Goal: Task Accomplishment & Management: Manage account settings

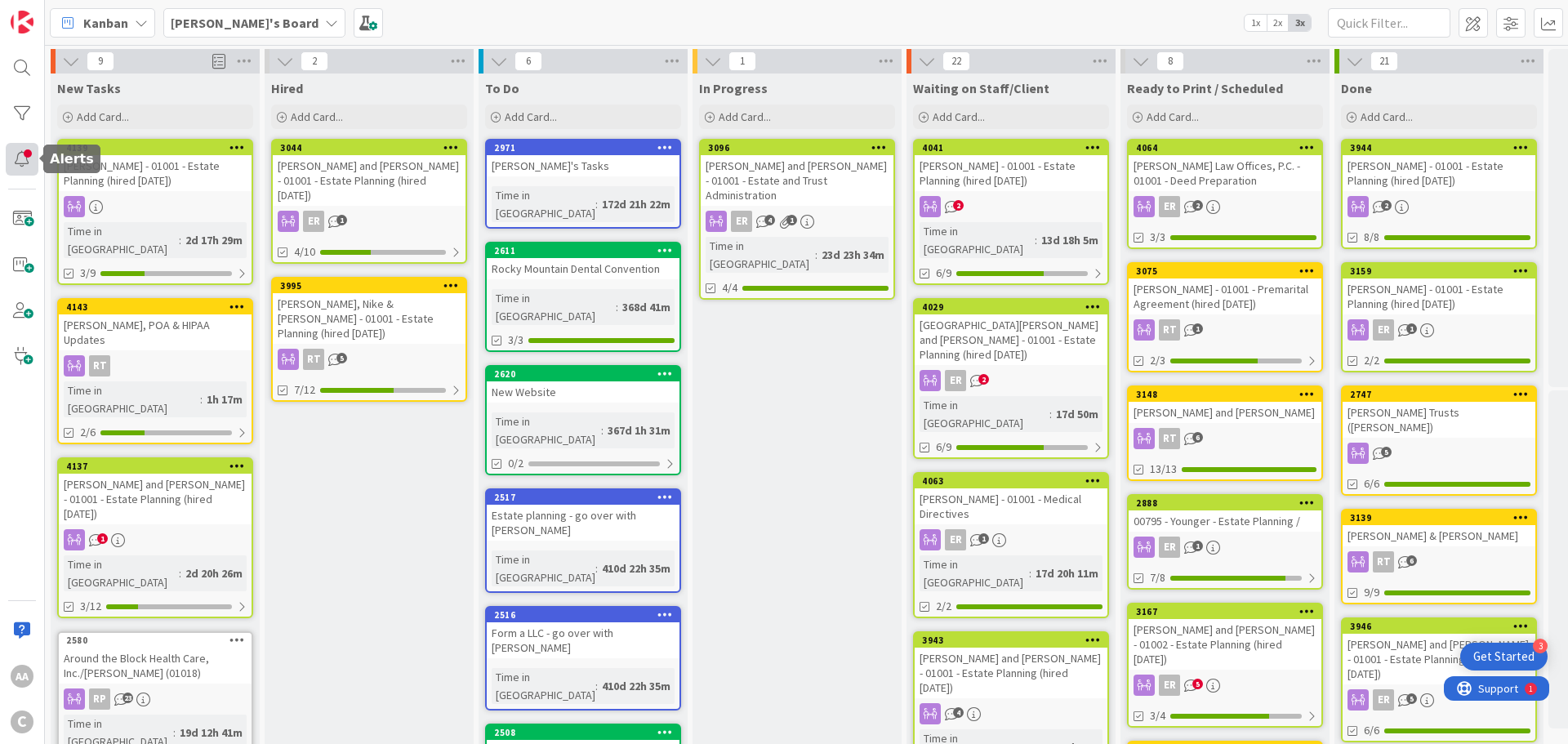
click at [26, 154] on div at bounding box center [22, 159] width 33 height 33
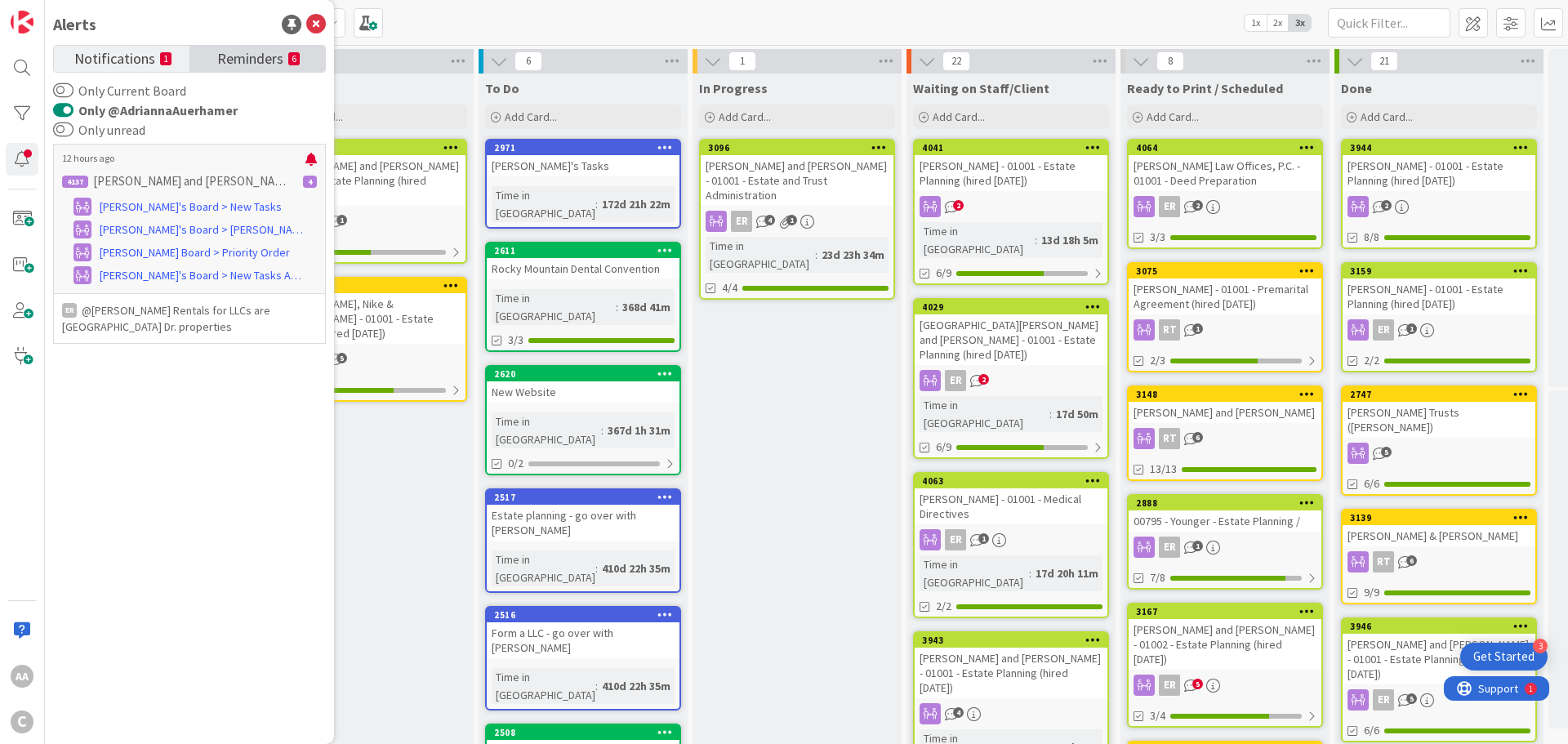
click at [239, 62] on span "Reminders" at bounding box center [250, 56] width 66 height 23
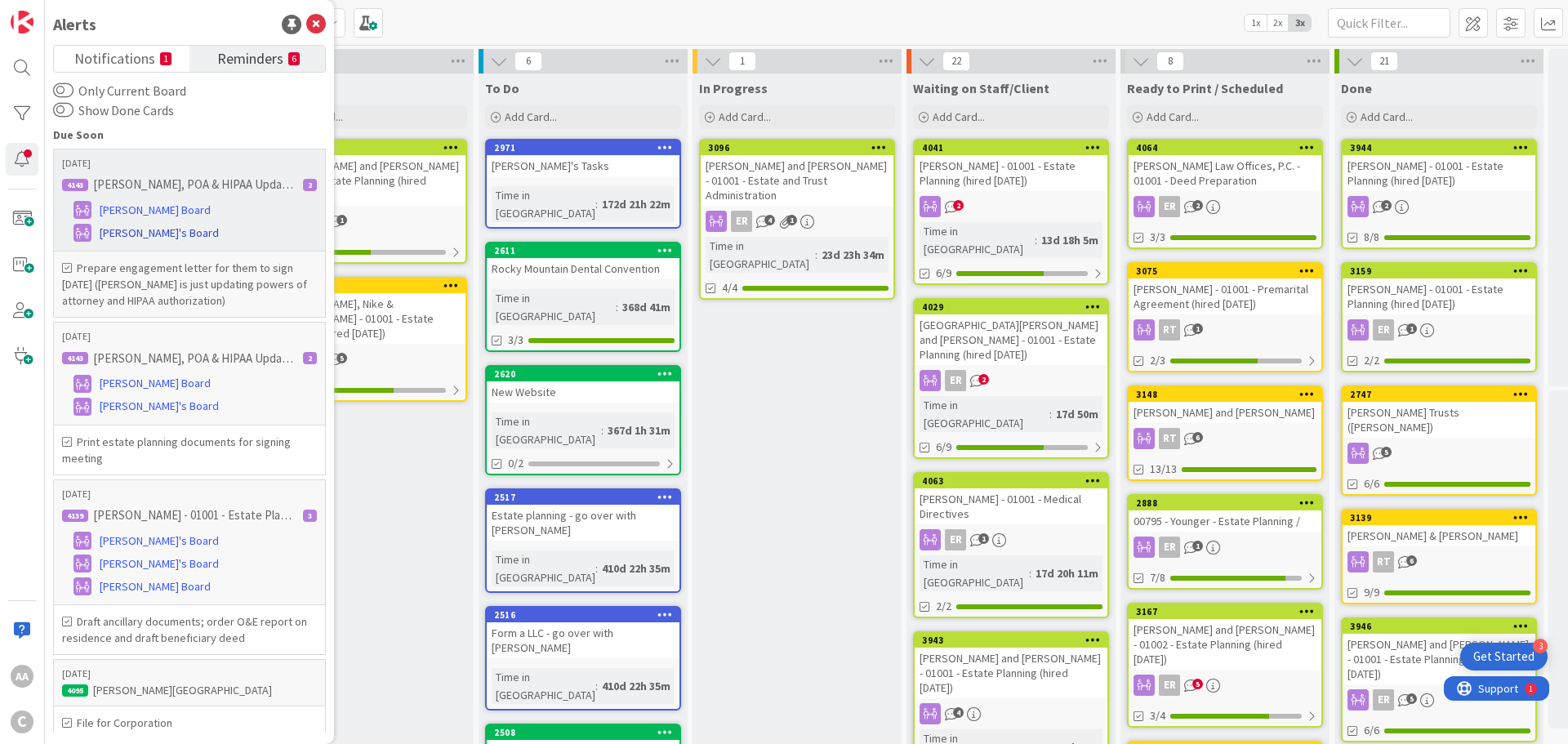
click at [129, 232] on span "[PERSON_NAME]'s Board" at bounding box center [160, 233] width 119 height 17
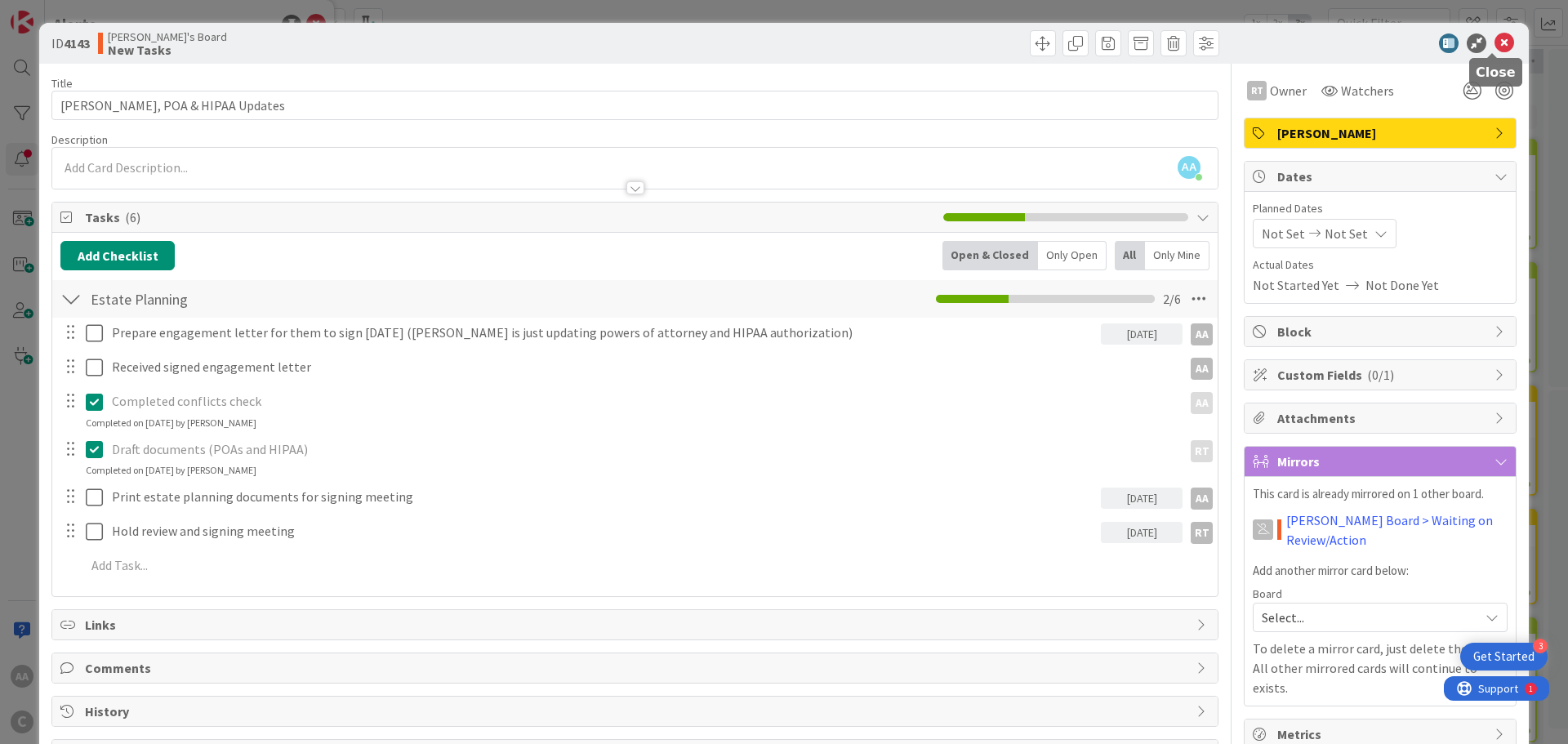
click at [1494, 42] on icon at bounding box center [1503, 43] width 19 height 19
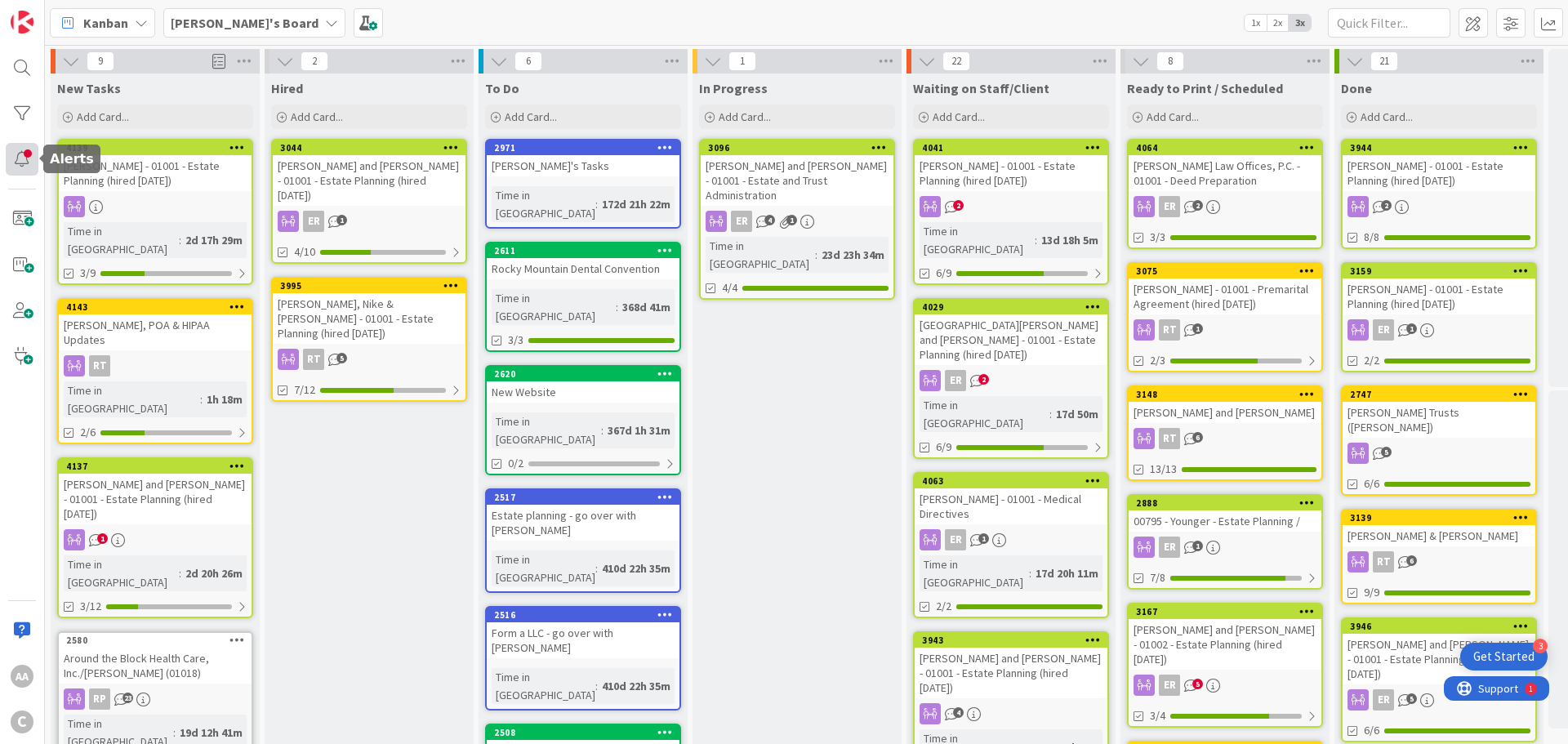
click at [21, 150] on div at bounding box center [22, 159] width 33 height 33
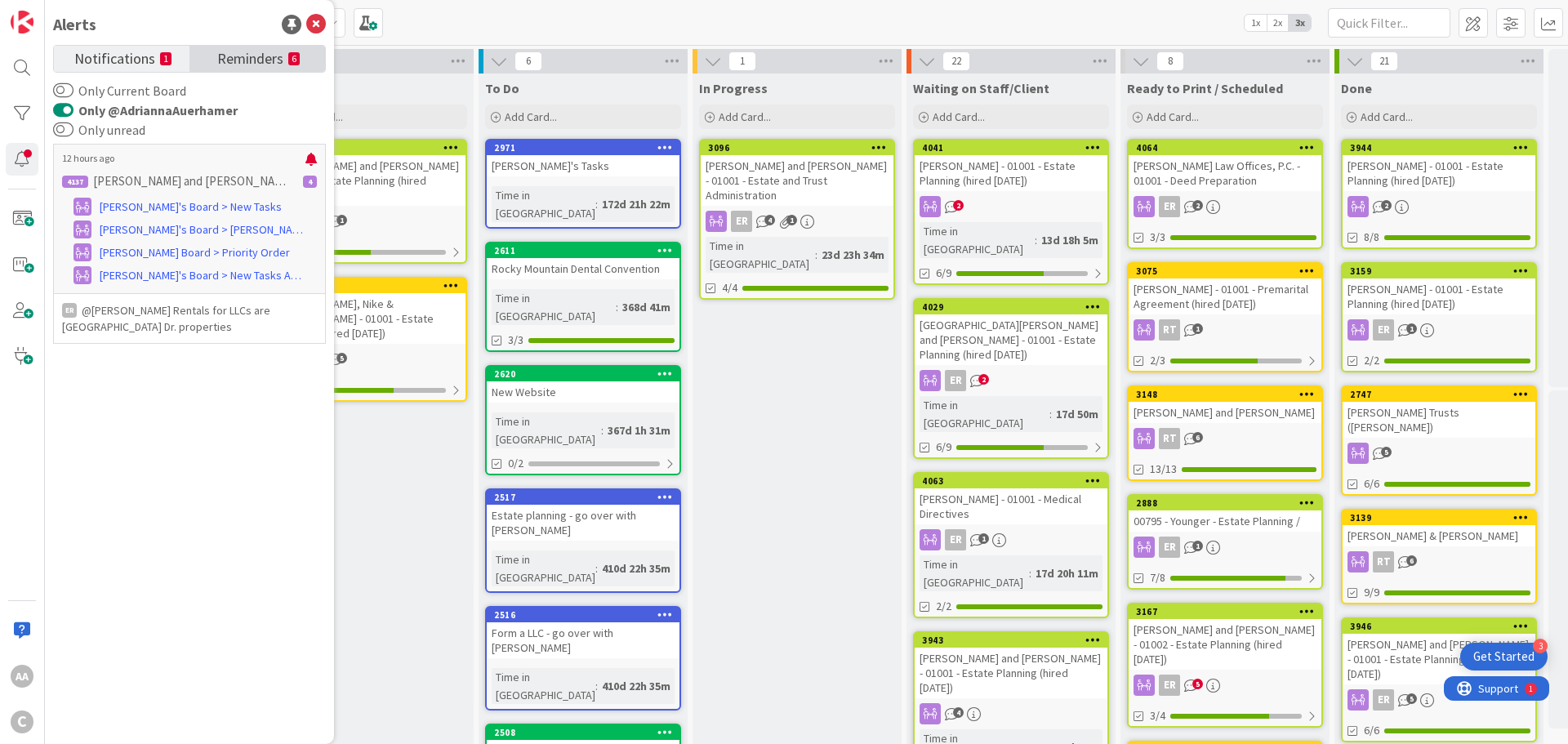
click at [248, 59] on span "Reminders" at bounding box center [250, 56] width 66 height 23
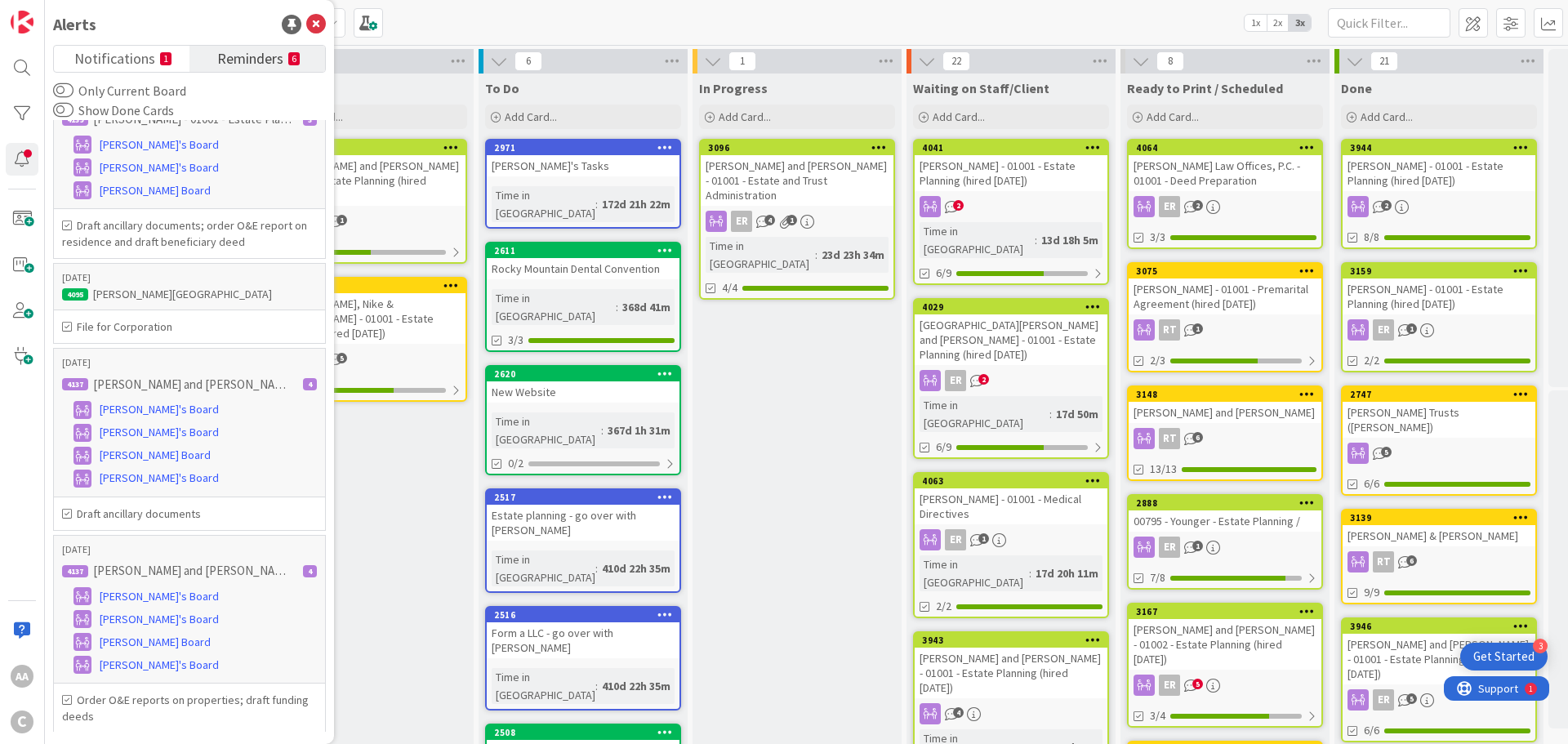
scroll to position [397, 0]
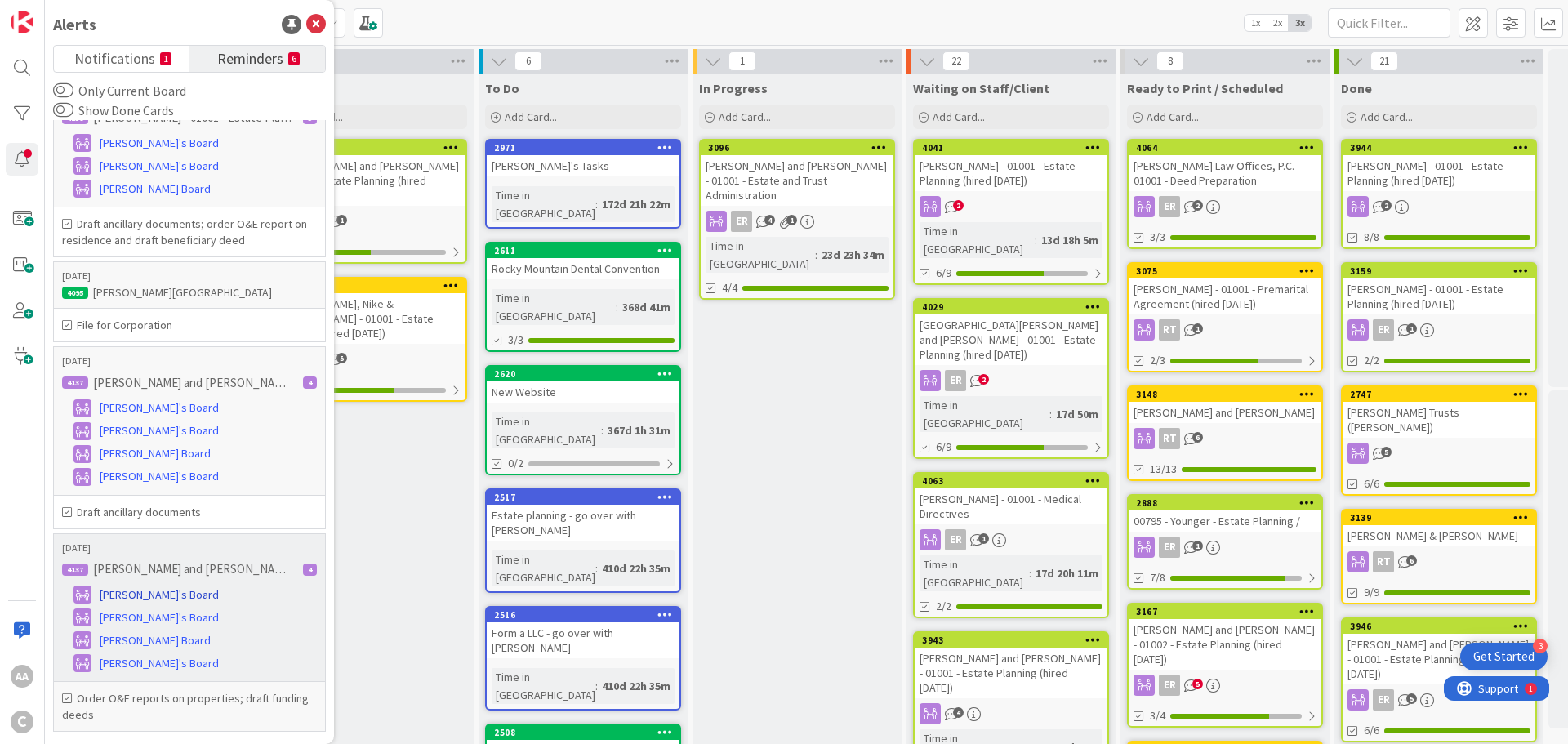
click at [159, 595] on span "[PERSON_NAME]'s Board" at bounding box center [160, 595] width 119 height 17
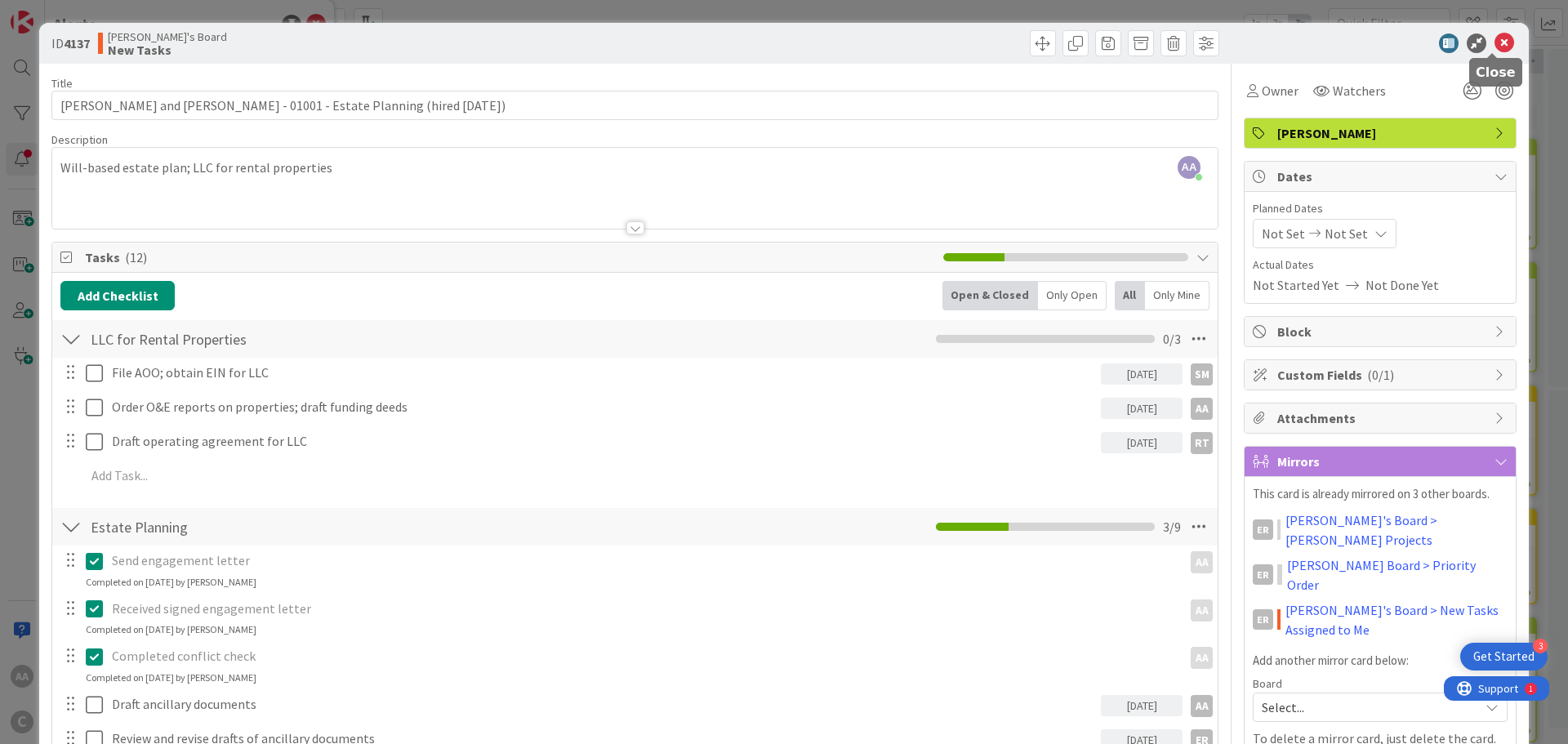
click at [1494, 45] on icon at bounding box center [1503, 43] width 19 height 19
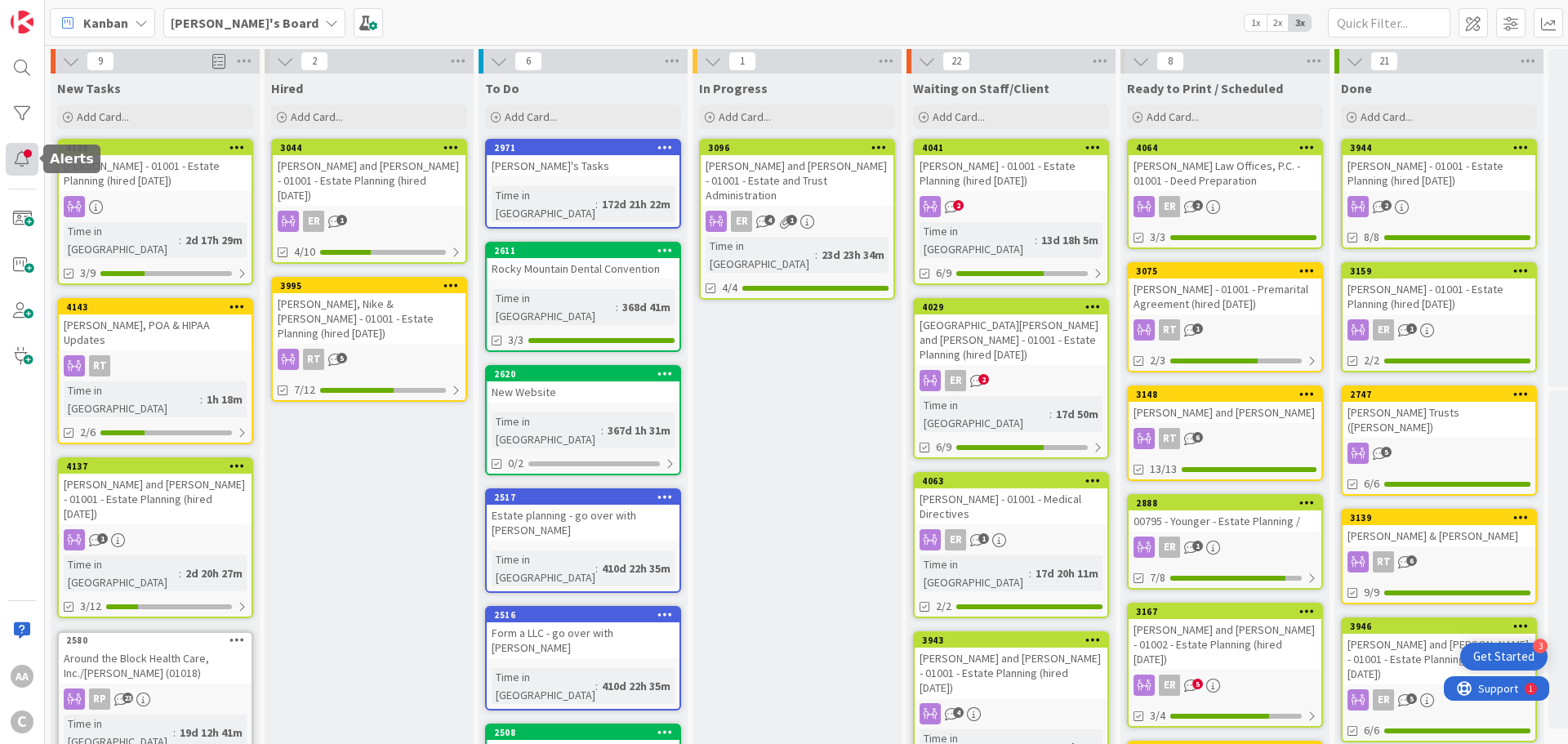
click at [30, 156] on div at bounding box center [22, 159] width 33 height 33
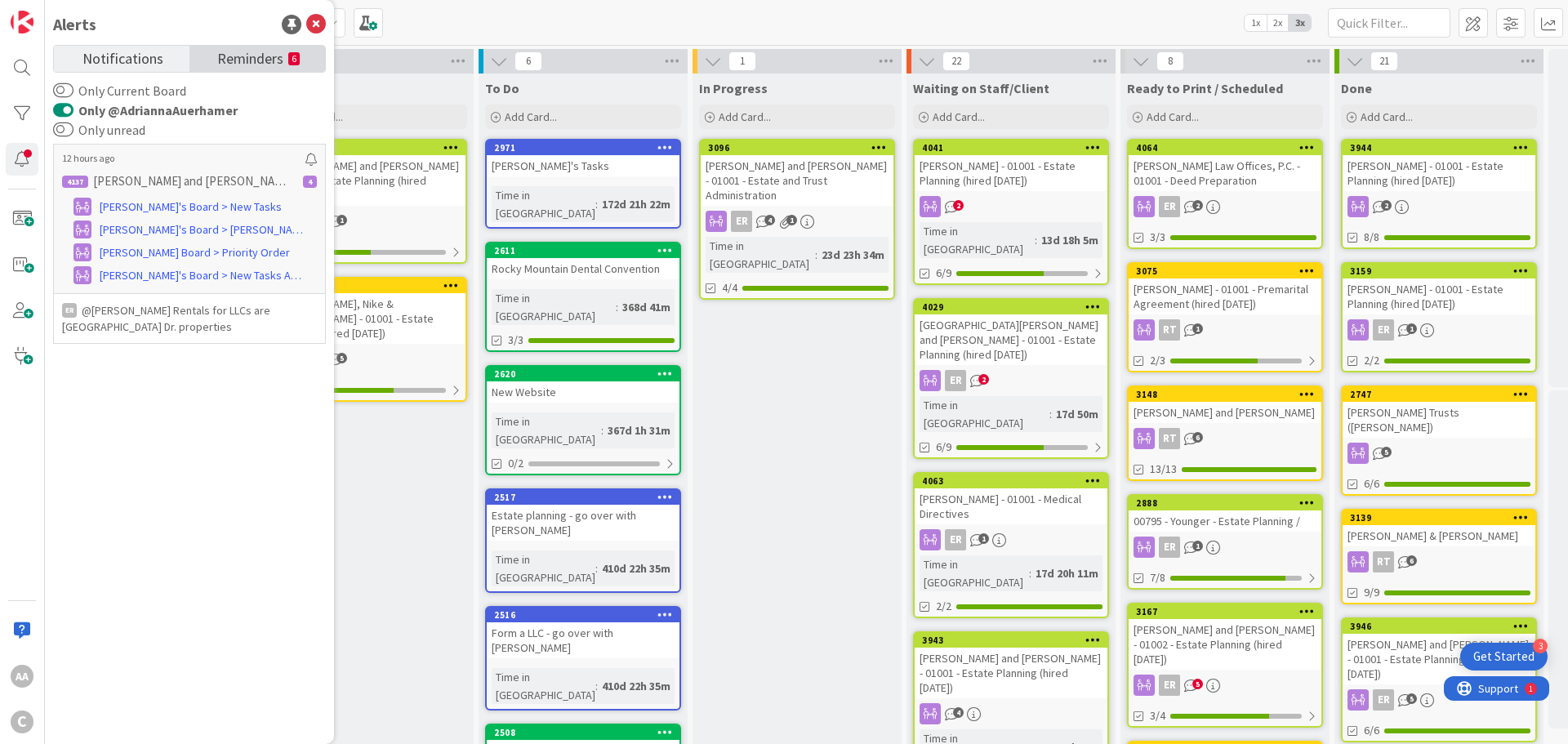
click at [229, 54] on span "Reminders" at bounding box center [250, 56] width 66 height 23
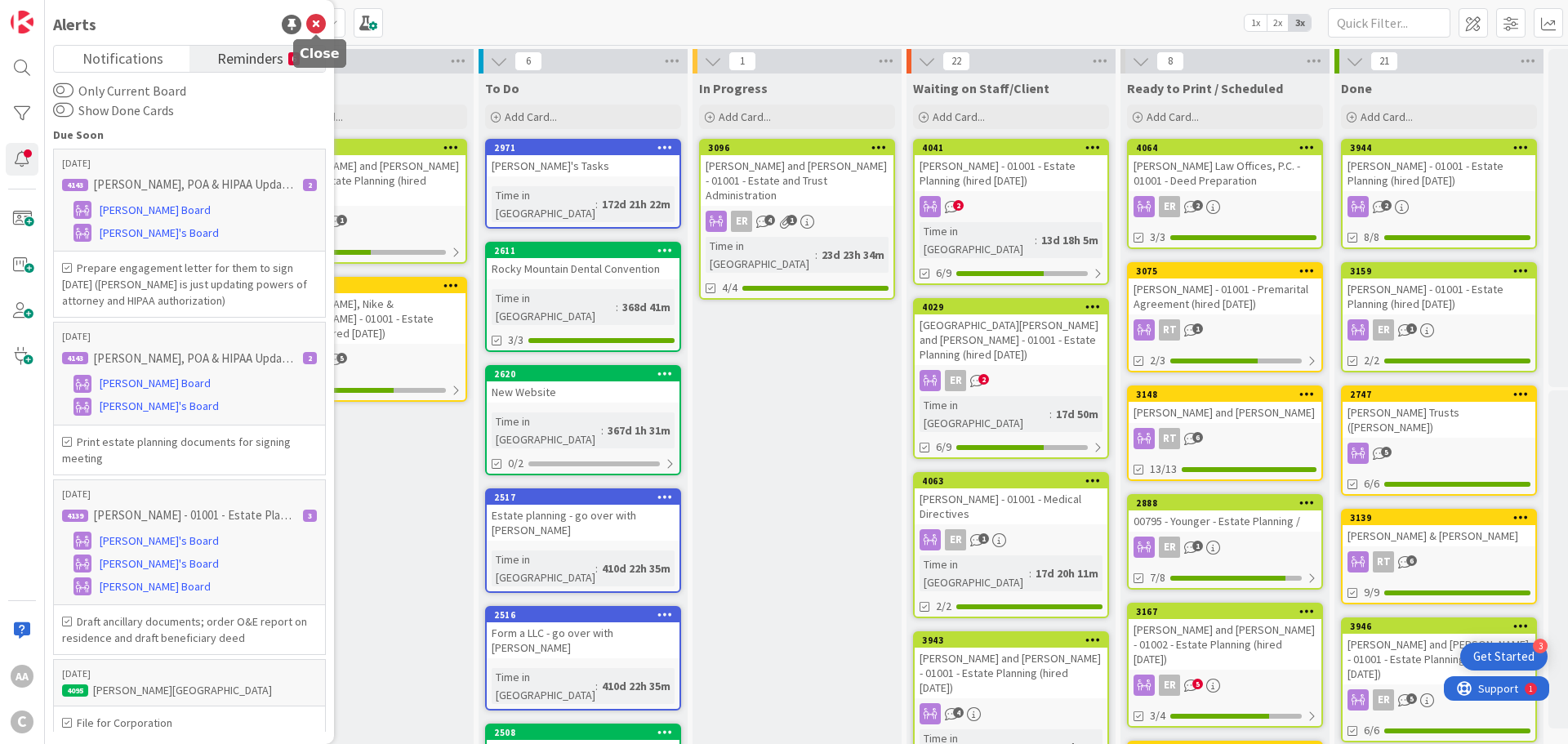
click at [315, 26] on icon at bounding box center [316, 24] width 19 height 19
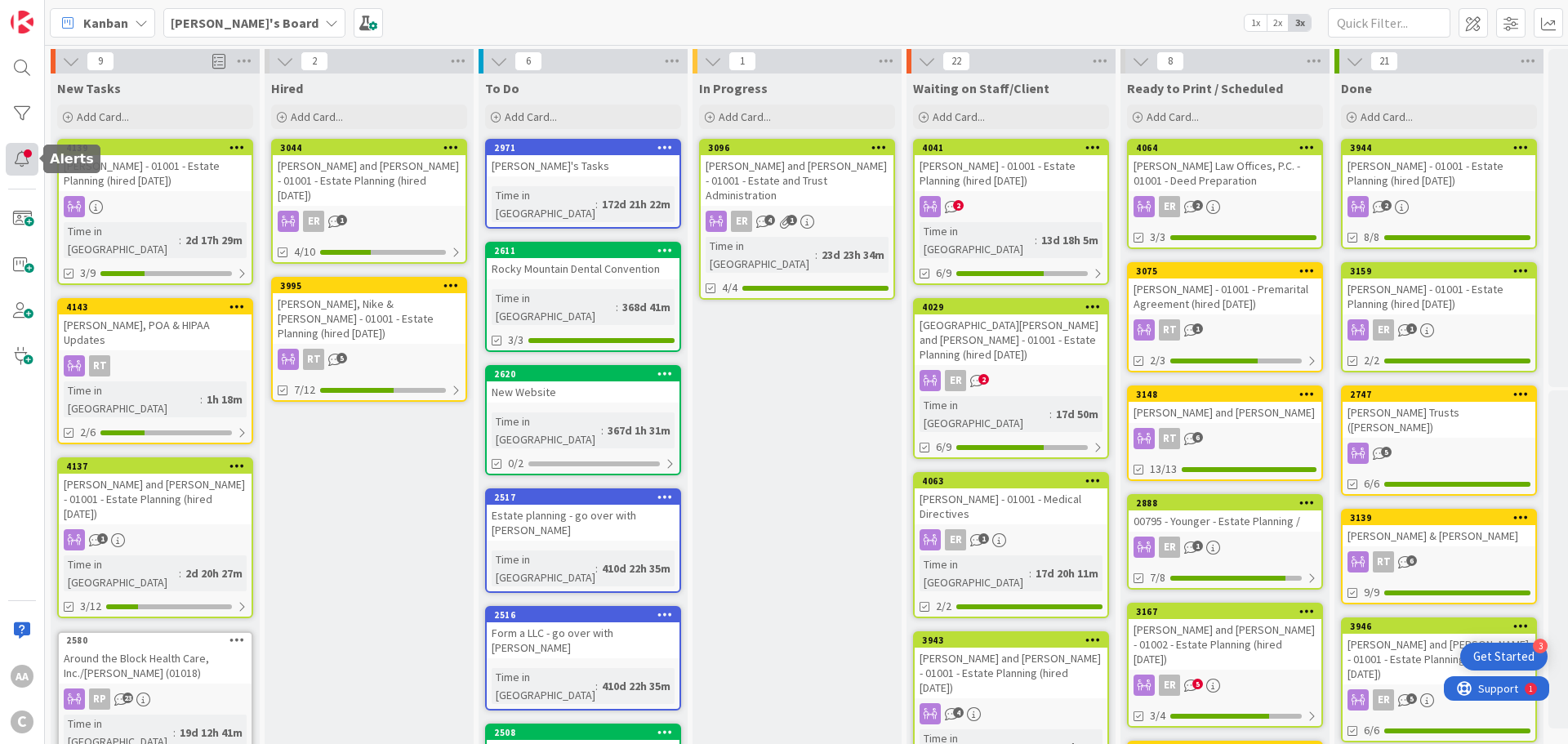
click at [19, 161] on div at bounding box center [22, 159] width 33 height 33
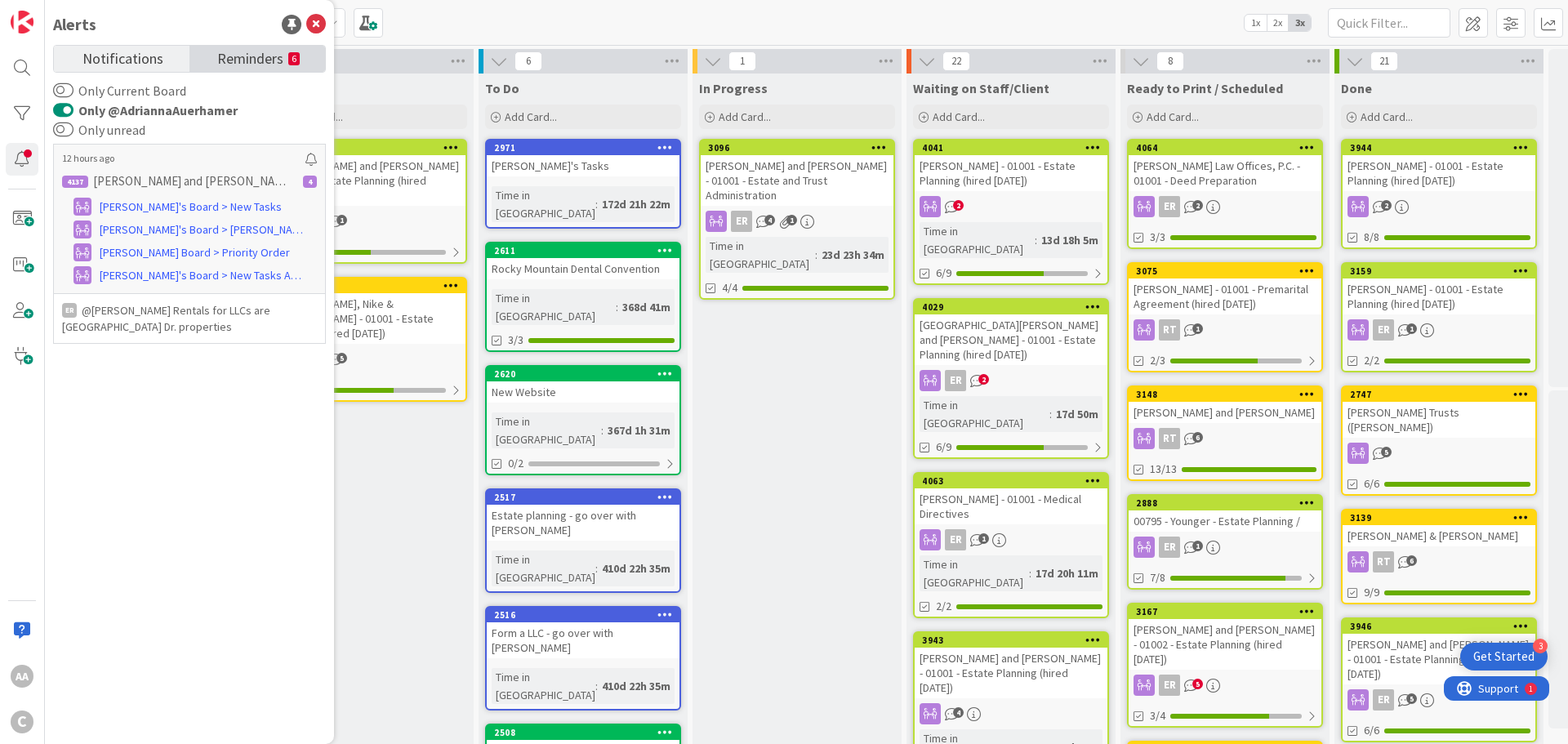
click at [218, 57] on span "Reminders" at bounding box center [250, 56] width 66 height 23
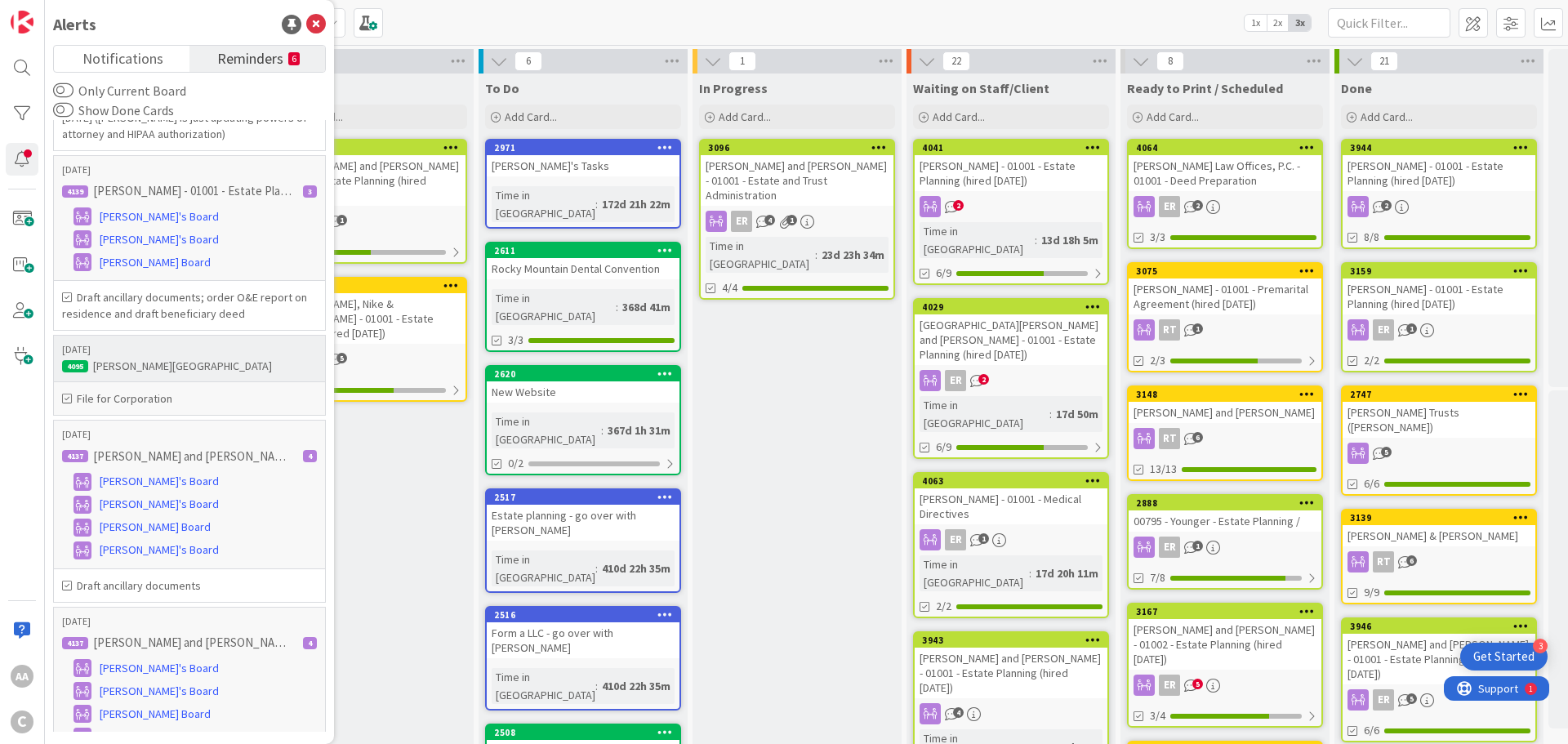
scroll to position [327, 0]
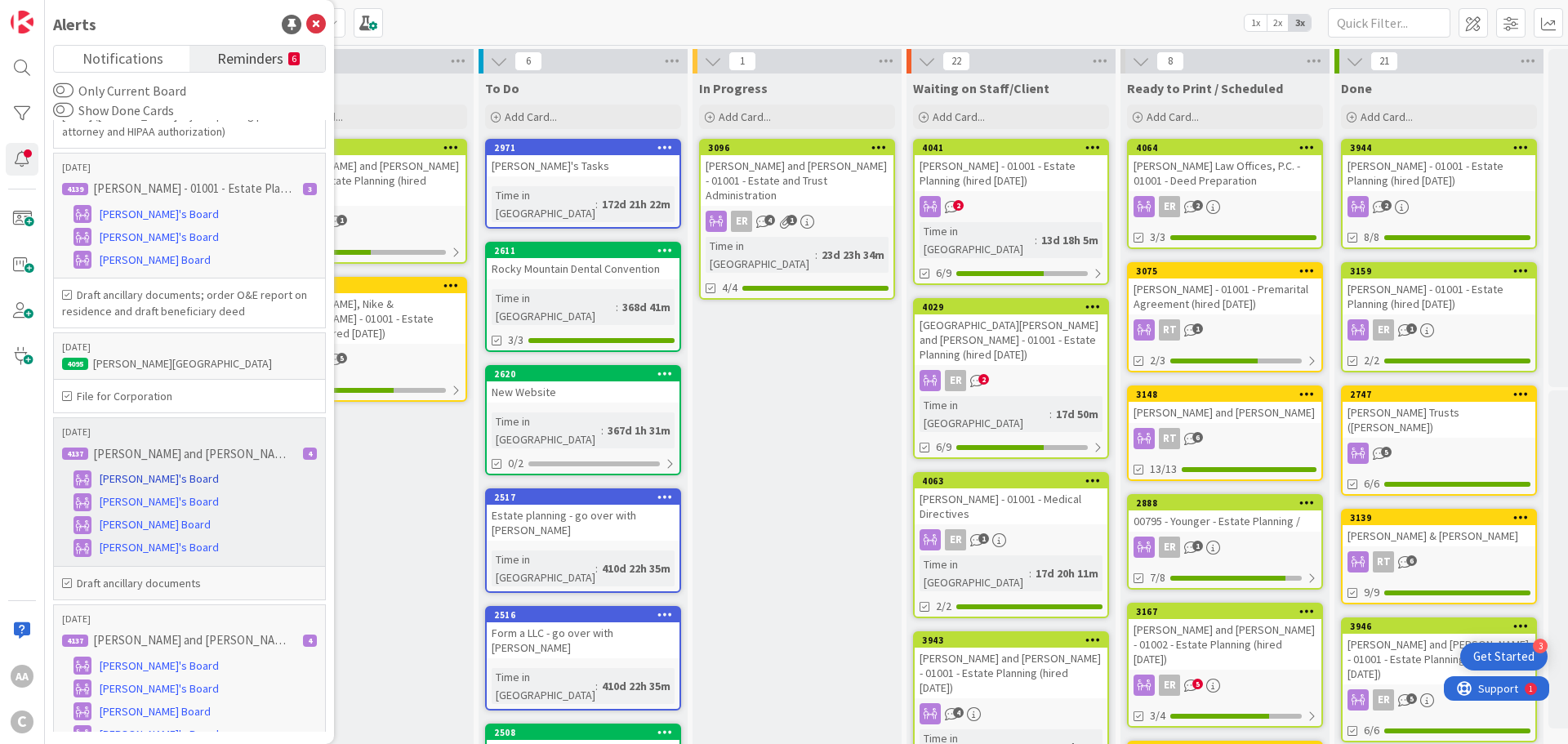
click at [128, 474] on span "[PERSON_NAME]'s Board" at bounding box center [160, 479] width 119 height 17
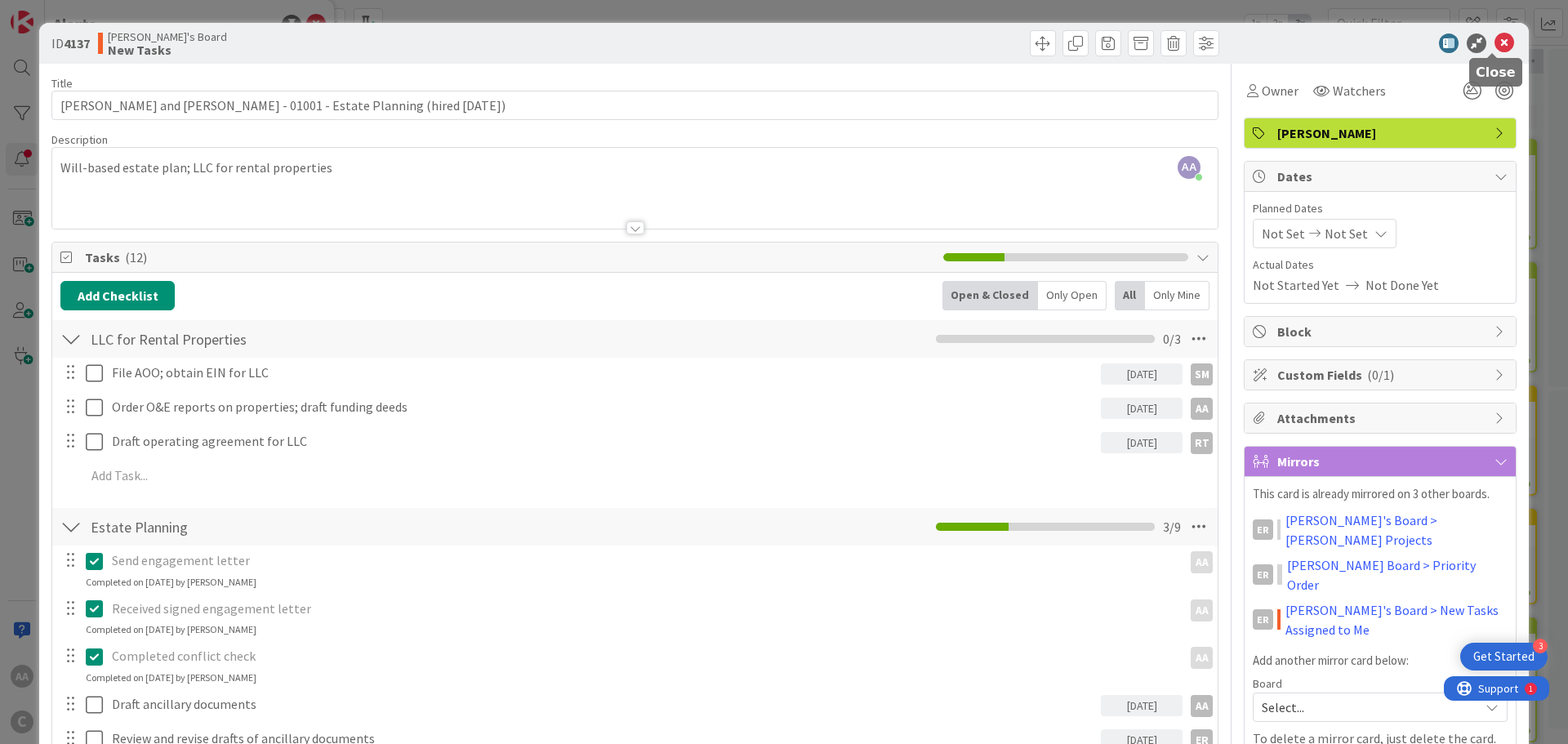
click at [1494, 42] on icon at bounding box center [1503, 43] width 19 height 19
